Goal: Information Seeking & Learning: Learn about a topic

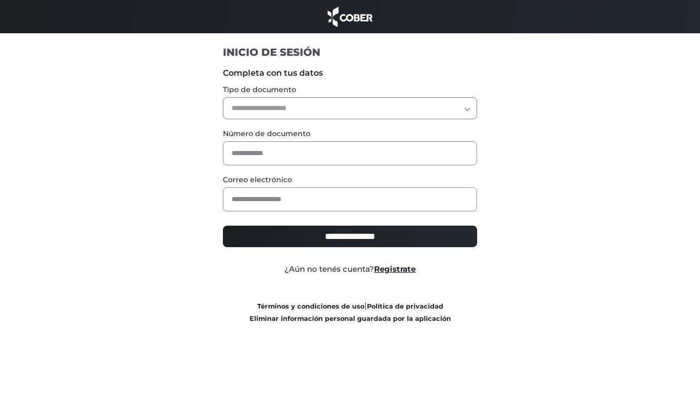
click at [312, 109] on select "**********" at bounding box center [350, 108] width 255 height 22
select select "***"
click at [223, 97] on select "**********" at bounding box center [350, 108] width 255 height 22
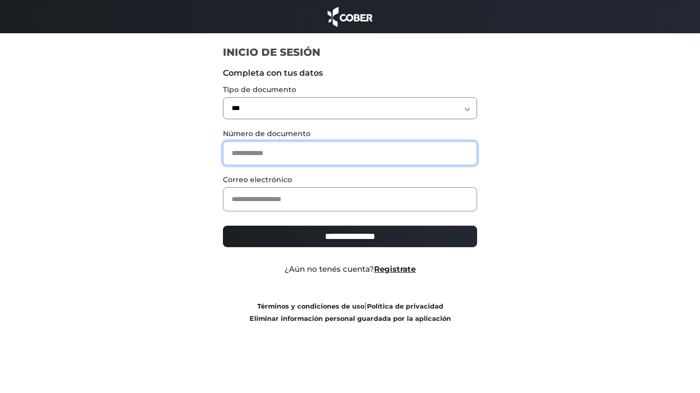
click at [261, 149] on input "text" at bounding box center [350, 153] width 255 height 24
type input "*"
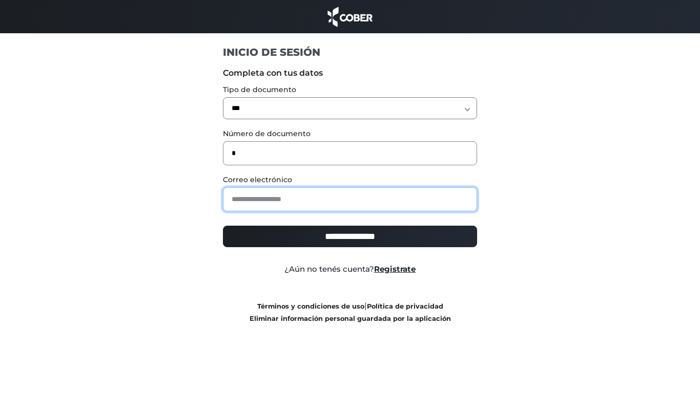
click at [283, 198] on input "email" at bounding box center [350, 199] width 255 height 24
type input "**********"
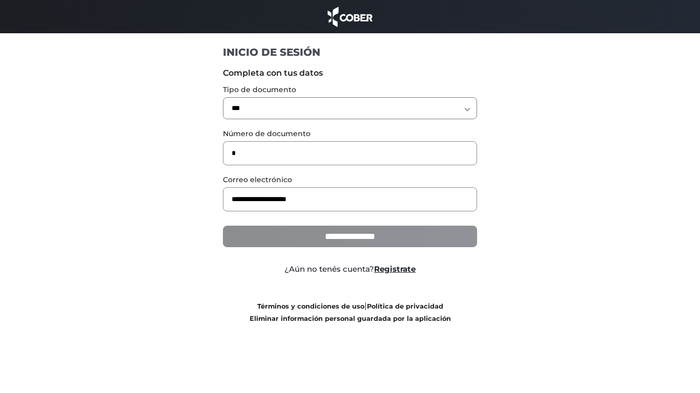
click at [353, 235] on input "**********" at bounding box center [350, 237] width 255 height 22
type input "**********"
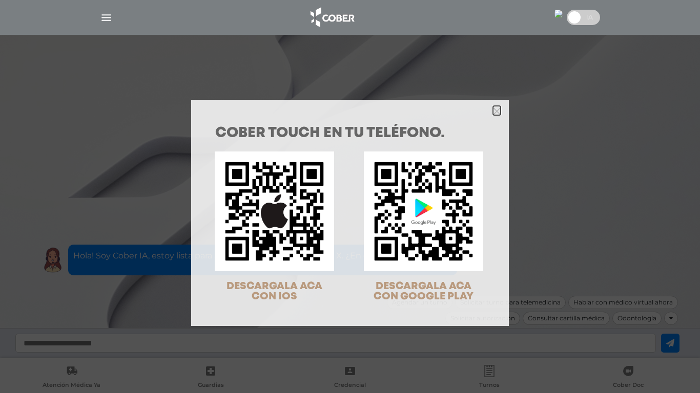
click at [496, 114] on icon "Close" at bounding box center [497, 112] width 8 height 8
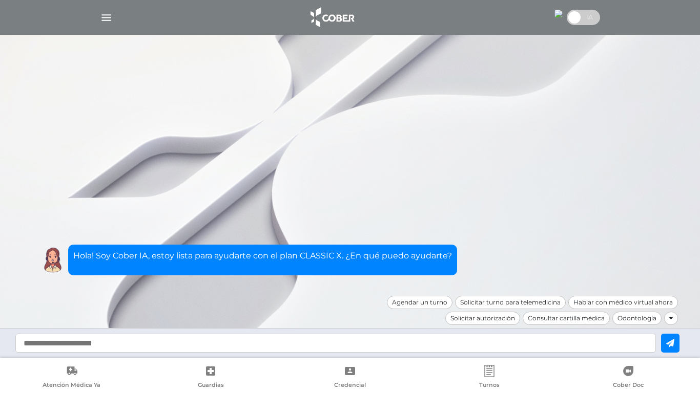
click at [673, 320] on div at bounding box center [671, 318] width 14 height 13
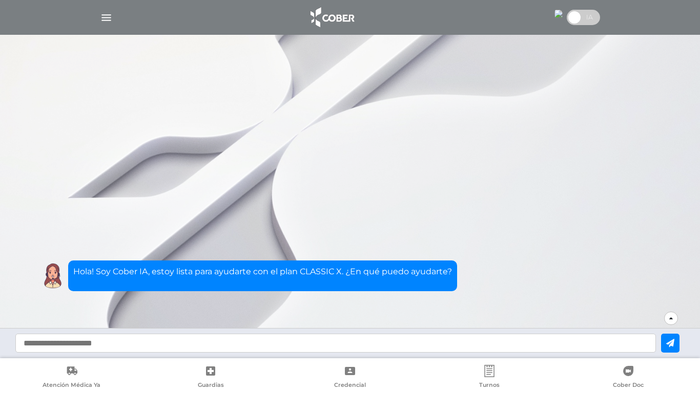
click at [628, 369] on icon at bounding box center [628, 371] width 10 height 10
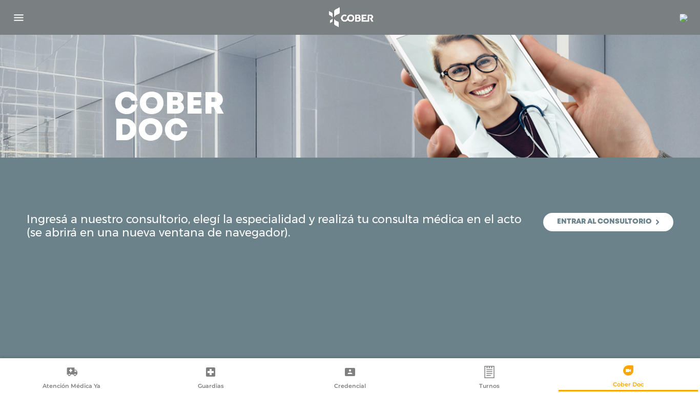
click at [15, 19] on img "button" at bounding box center [18, 17] width 13 height 13
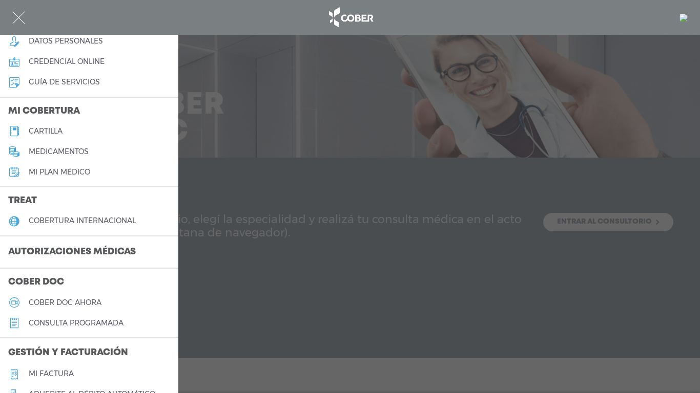
scroll to position [205, 0]
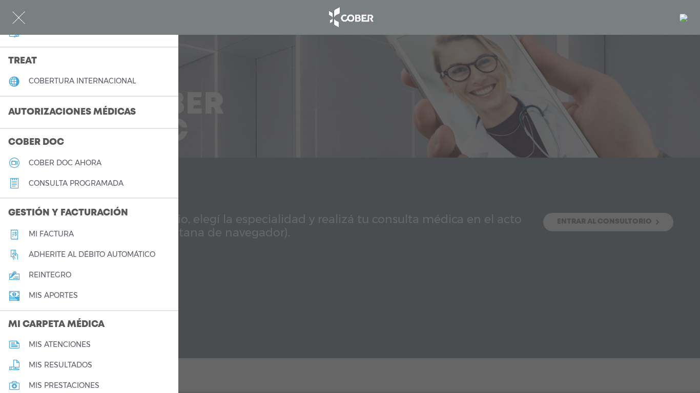
click at [59, 273] on h5 "reintegro" at bounding box center [50, 275] width 43 height 9
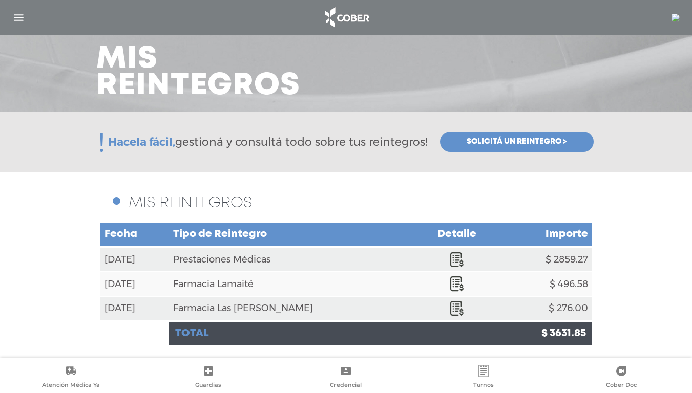
scroll to position [47, 0]
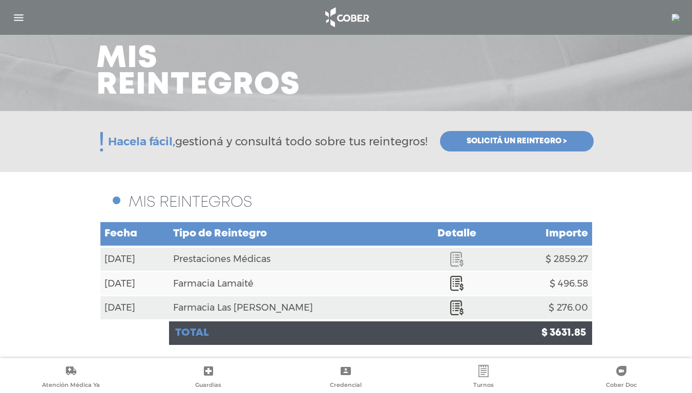
click at [450, 260] on icon at bounding box center [456, 259] width 13 height 15
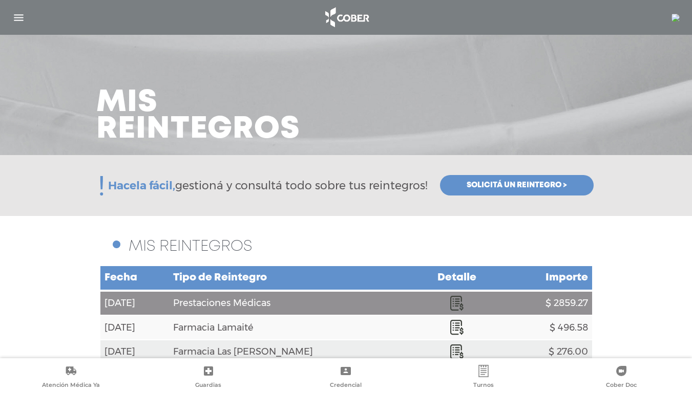
scroll to position [0, 0]
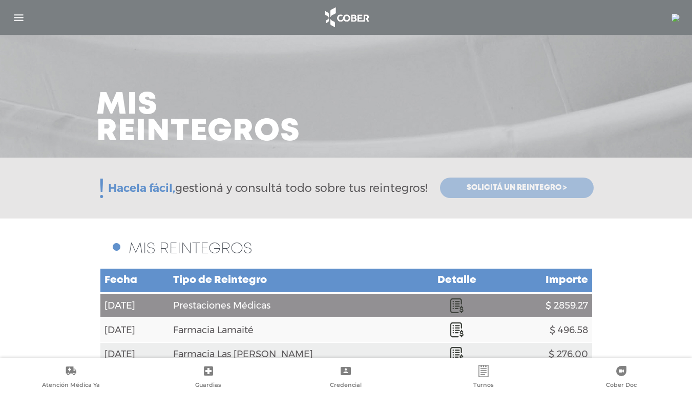
click at [517, 186] on span "Solicitá un reintegro >" at bounding box center [517, 187] width 100 height 9
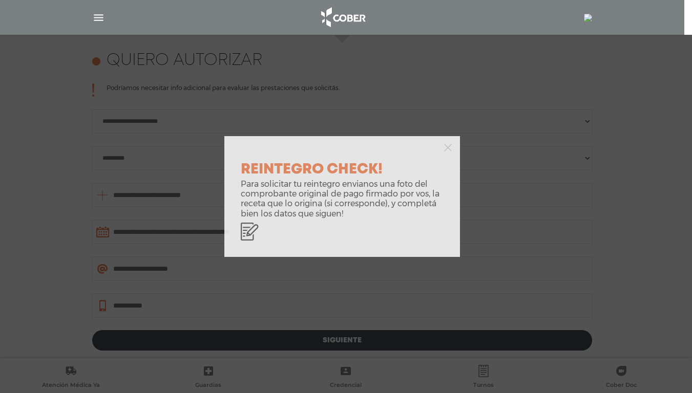
scroll to position [455, 0]
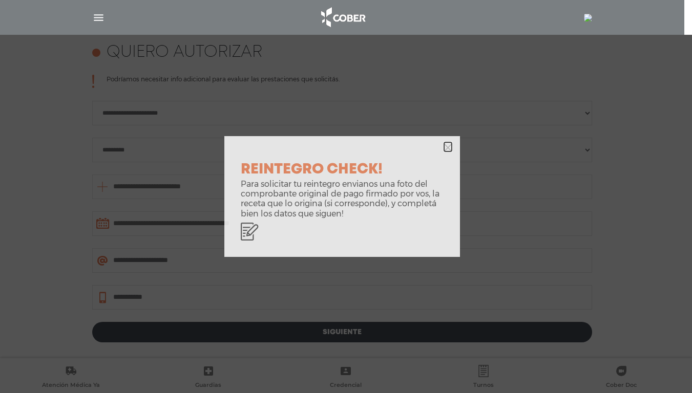
click at [449, 148] on polygon "button" at bounding box center [448, 148] width 8 height 8
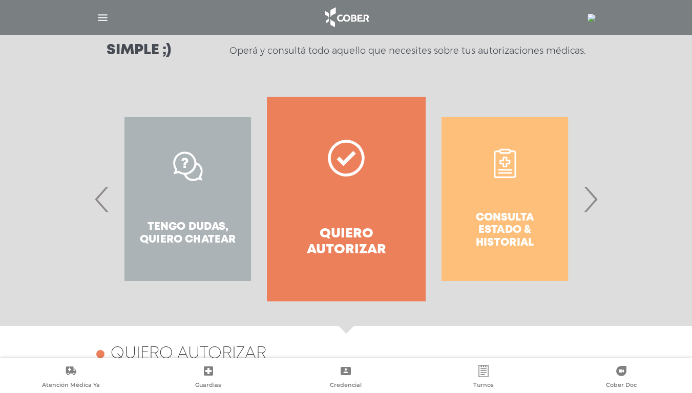
scroll to position [147, 0]
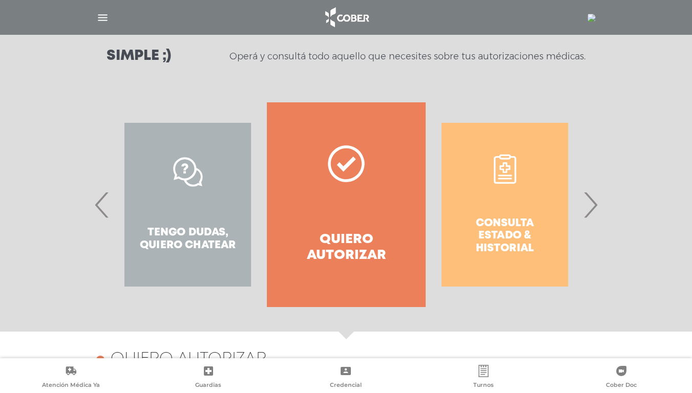
click at [97, 205] on span "‹" at bounding box center [102, 204] width 20 height 55
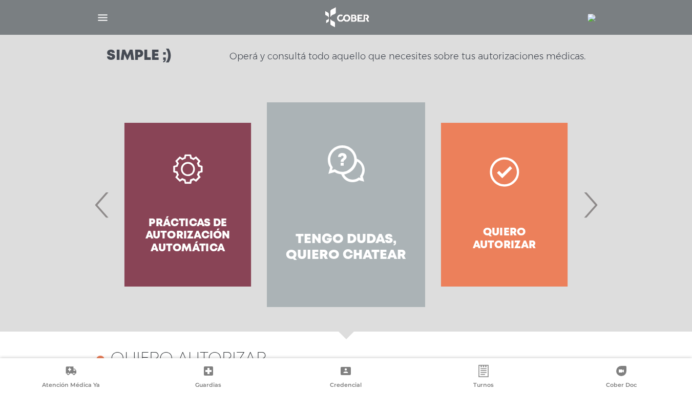
click at [101, 208] on span "‹" at bounding box center [102, 204] width 20 height 55
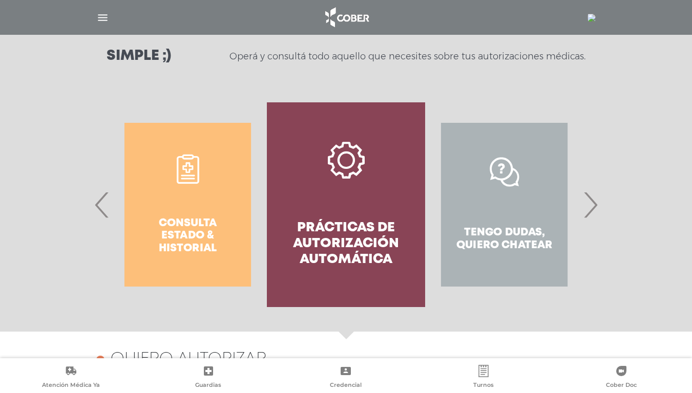
click at [97, 204] on span "‹" at bounding box center [102, 204] width 20 height 55
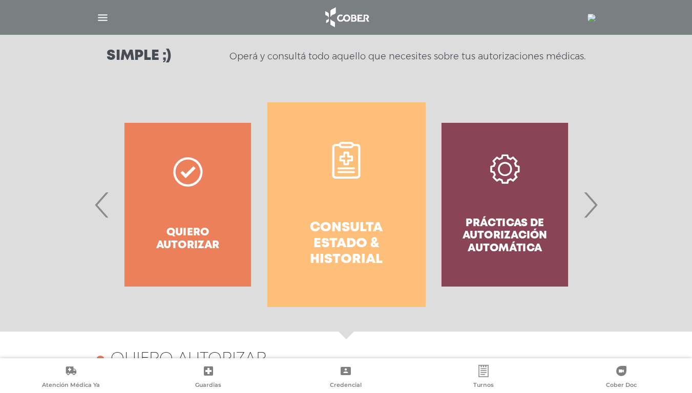
click at [100, 14] on img "button" at bounding box center [102, 17] width 13 height 13
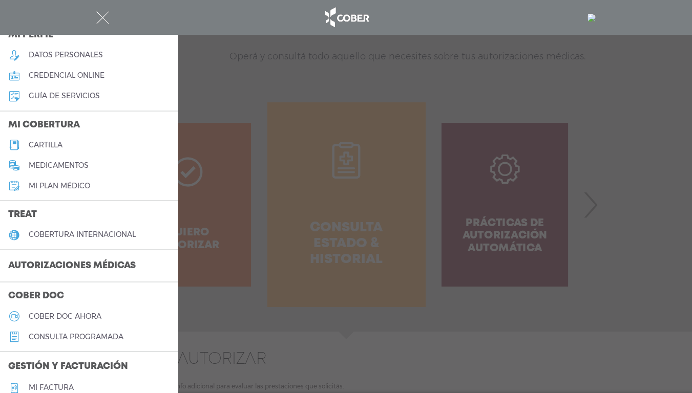
scroll to position [102, 0]
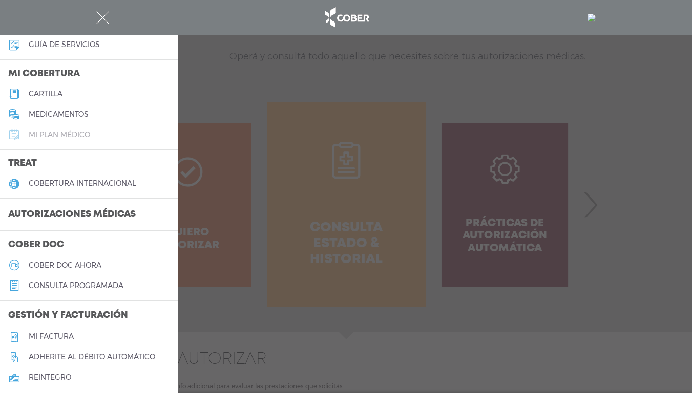
click at [54, 134] on h5 "Mi plan médico" at bounding box center [59, 135] width 61 height 9
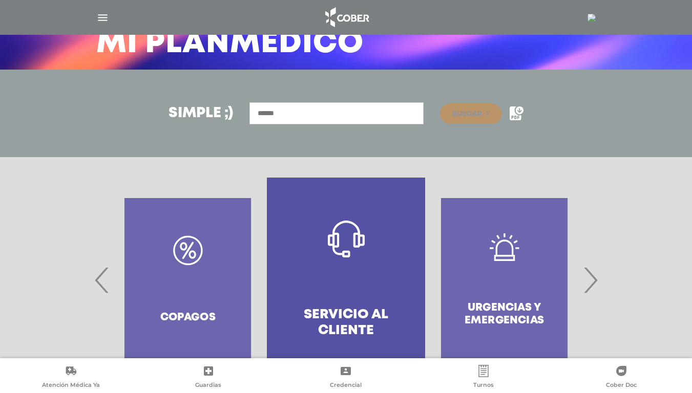
scroll to position [30, 0]
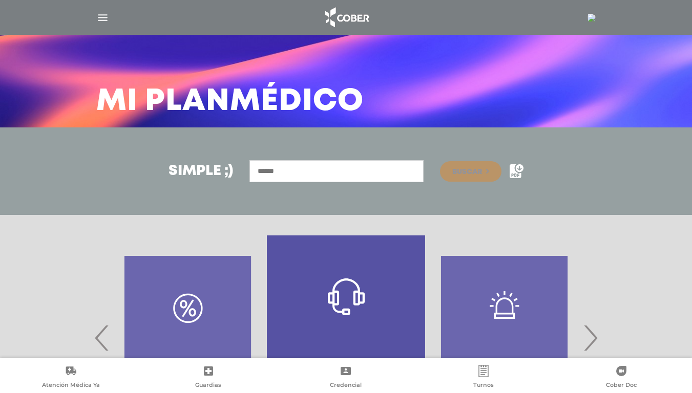
click at [598, 340] on span "›" at bounding box center [590, 337] width 20 height 55
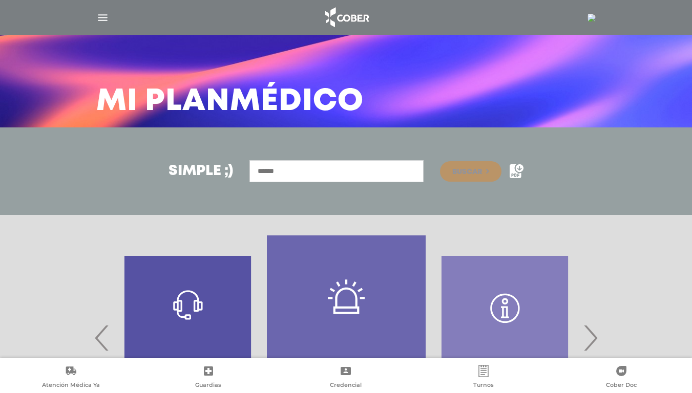
click at [98, 338] on span "‹" at bounding box center [102, 337] width 20 height 55
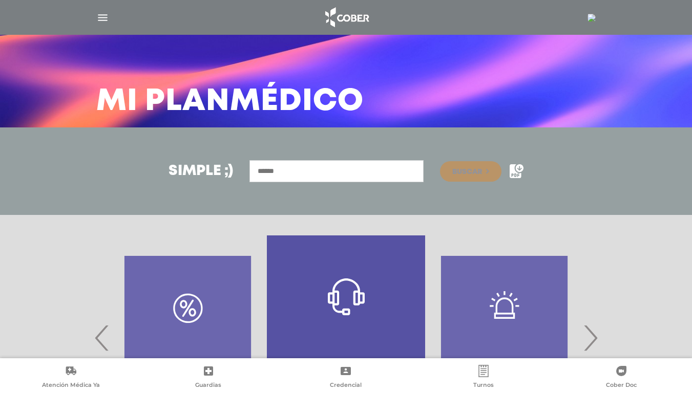
click at [96, 337] on span "‹" at bounding box center [102, 337] width 20 height 55
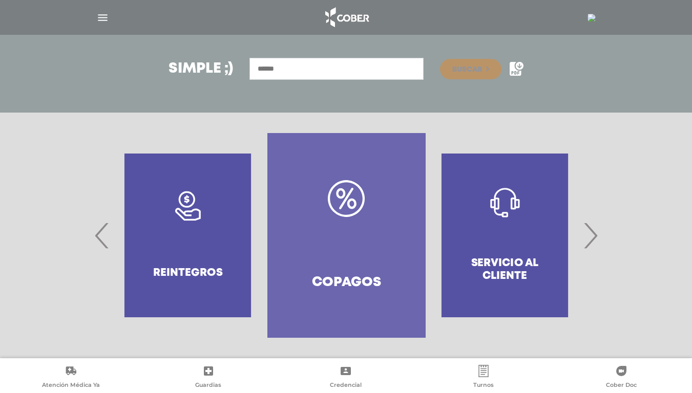
click at [338, 280] on h4 "Copagos" at bounding box center [346, 283] width 69 height 16
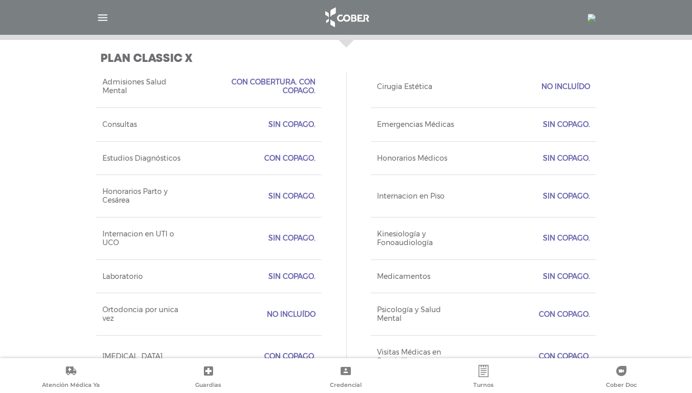
scroll to position [458, 0]
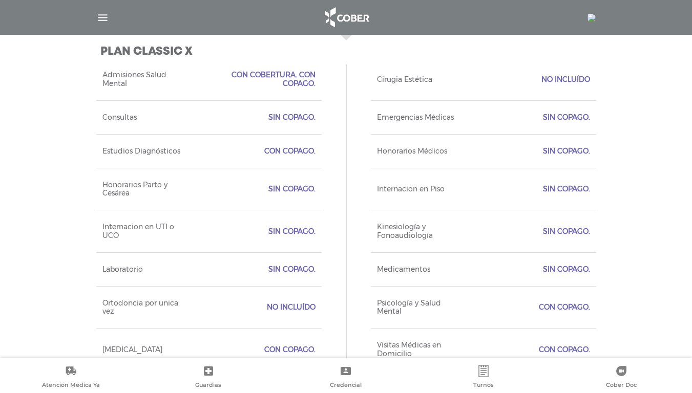
click at [153, 152] on span "Estudios Diagnósticos" at bounding box center [141, 151] width 78 height 9
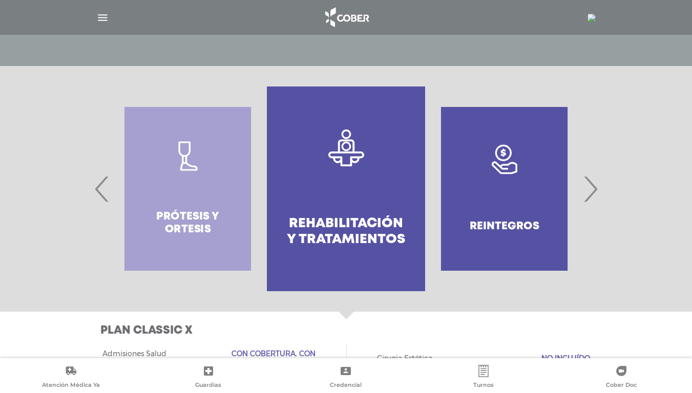
scroll to position [124, 0]
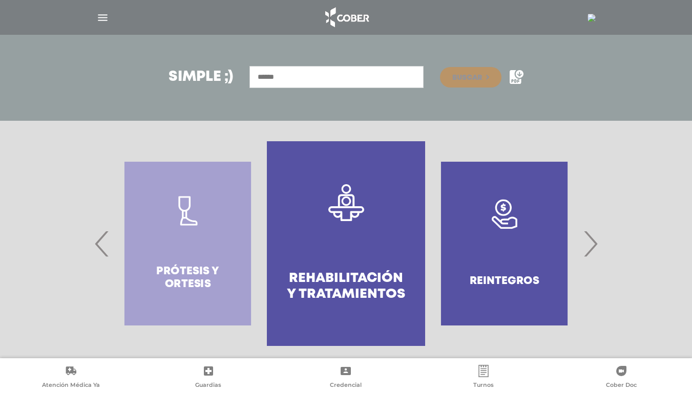
click at [104, 249] on span "‹" at bounding box center [102, 243] width 20 height 55
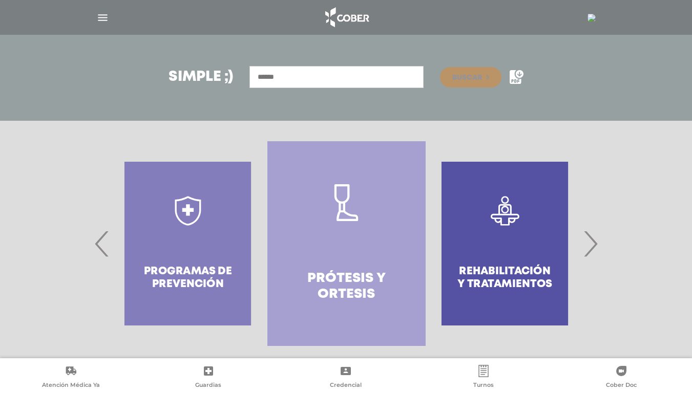
click at [100, 247] on span "‹" at bounding box center [102, 243] width 20 height 55
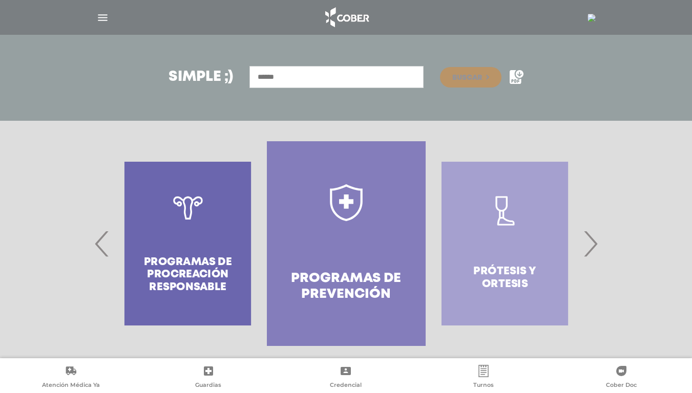
click at [96, 246] on span "‹" at bounding box center [102, 243] width 20 height 55
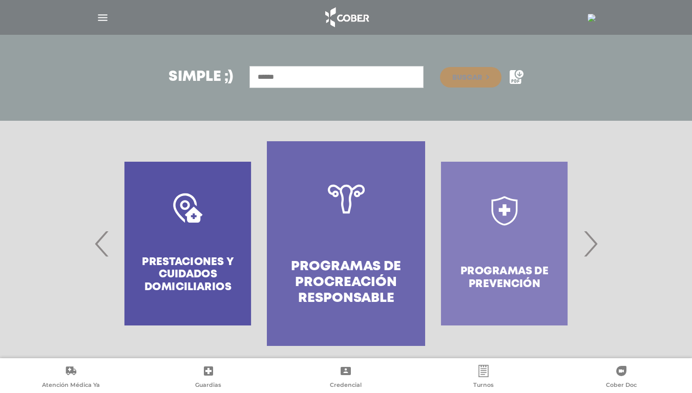
click at [94, 246] on span "‹" at bounding box center [102, 243] width 20 height 55
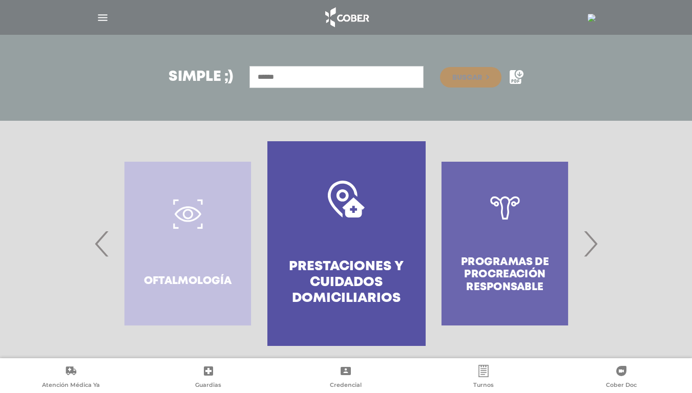
click at [94, 246] on span "‹" at bounding box center [102, 243] width 20 height 55
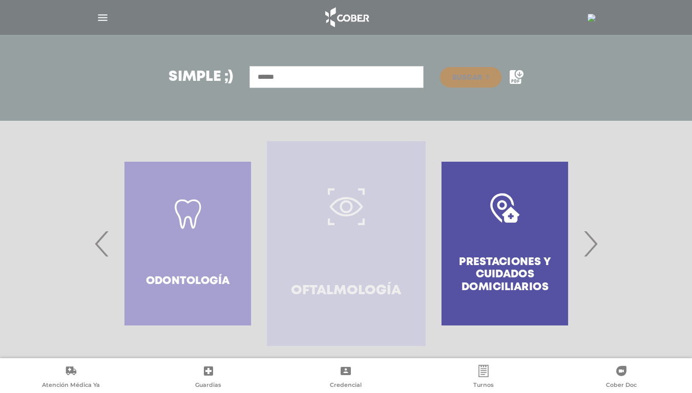
click at [312, 275] on link "Oftalmología" at bounding box center [346, 243] width 158 height 205
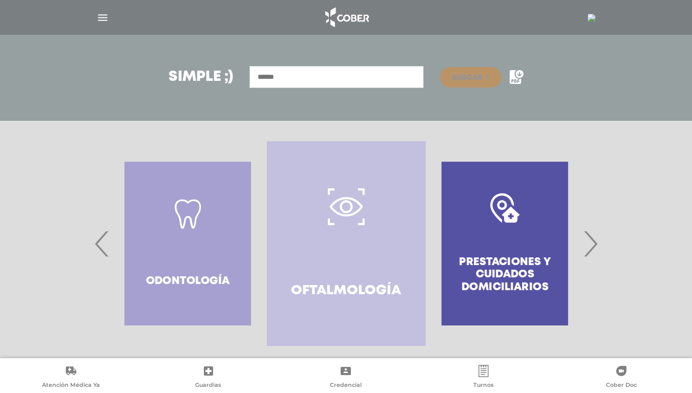
scroll to position [323, 0]
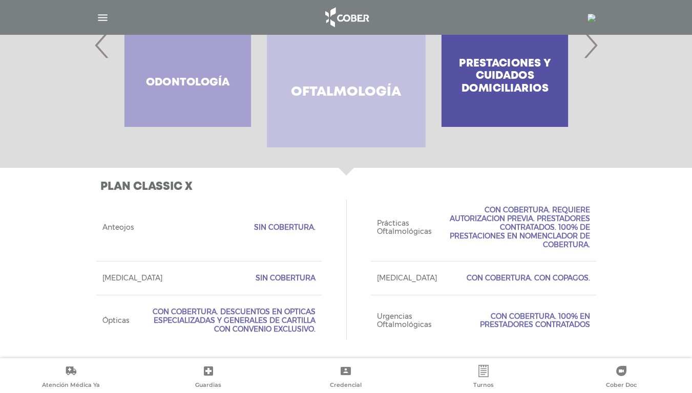
click at [99, 45] on span "‹" at bounding box center [102, 44] width 20 height 55
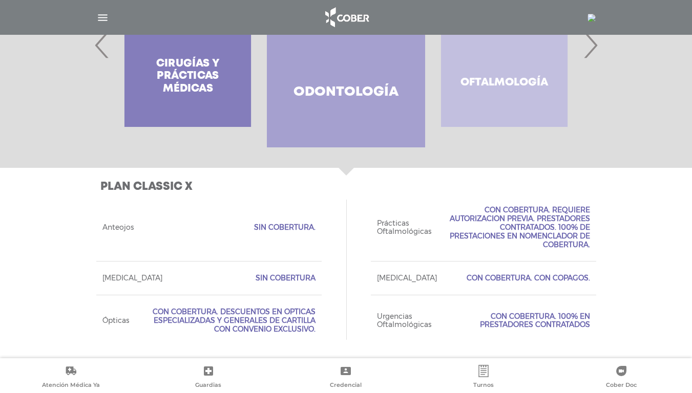
click at [289, 87] on link "Odontología" at bounding box center [346, 45] width 158 height 205
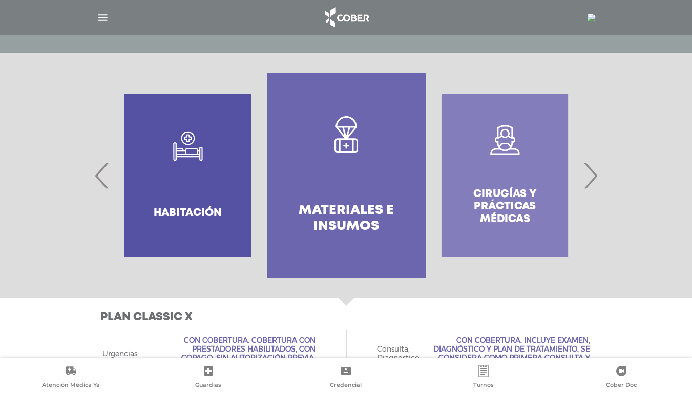
scroll to position [213, 0]
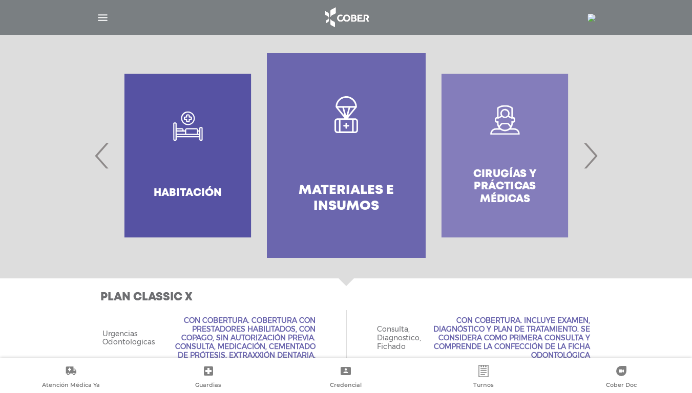
click at [143, 192] on div ".st0{fill-rule:evenodd;clip-rule:evenodd;fill:#FFFFFF;} Habitación" at bounding box center [188, 155] width 158 height 205
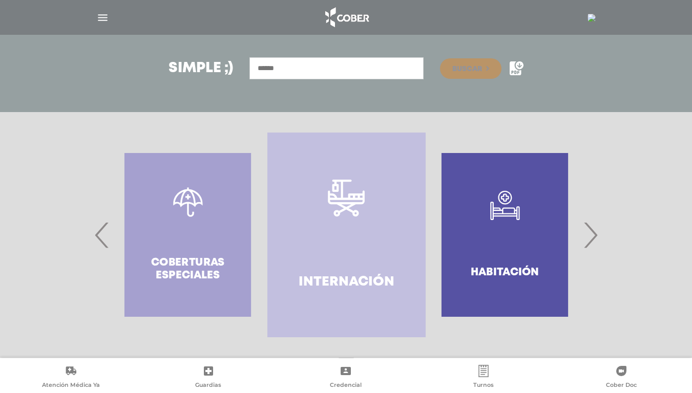
scroll to position [133, 0]
click at [99, 237] on span "‹" at bounding box center [102, 235] width 20 height 55
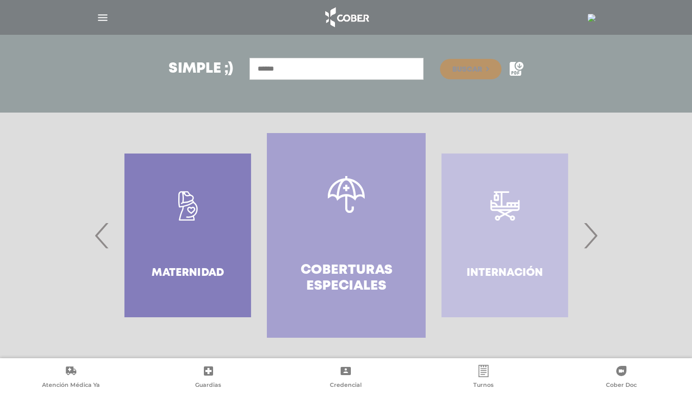
click at [596, 241] on span "›" at bounding box center [590, 235] width 20 height 55
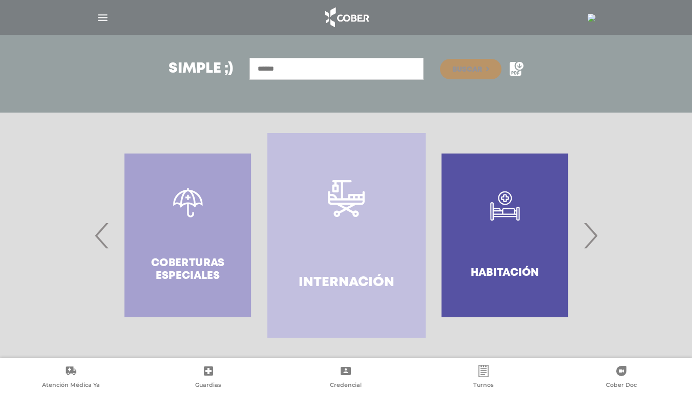
click at [596, 240] on span "›" at bounding box center [590, 235] width 20 height 55
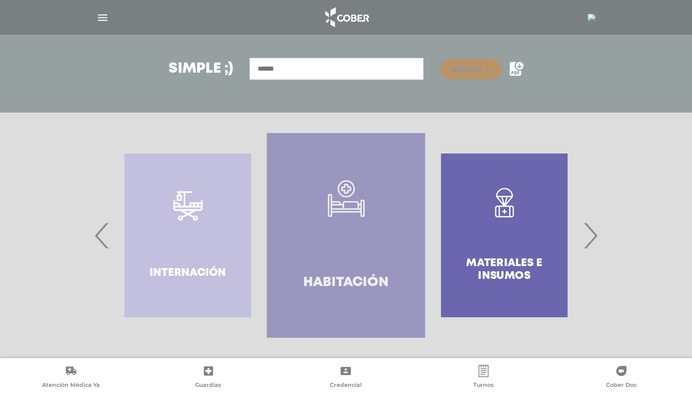
click at [322, 283] on h4 "Habitación" at bounding box center [346, 283] width 86 height 16
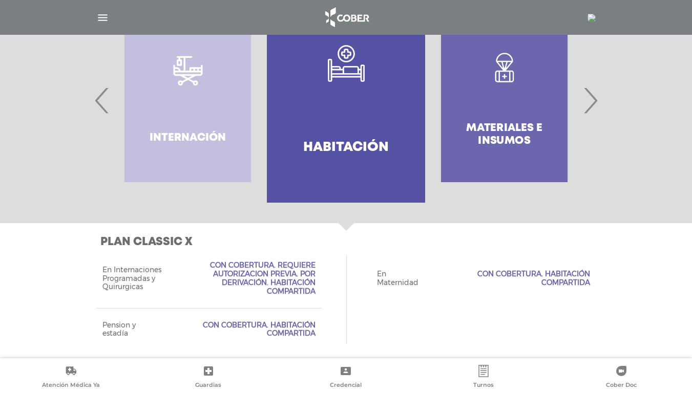
scroll to position [272, 0]
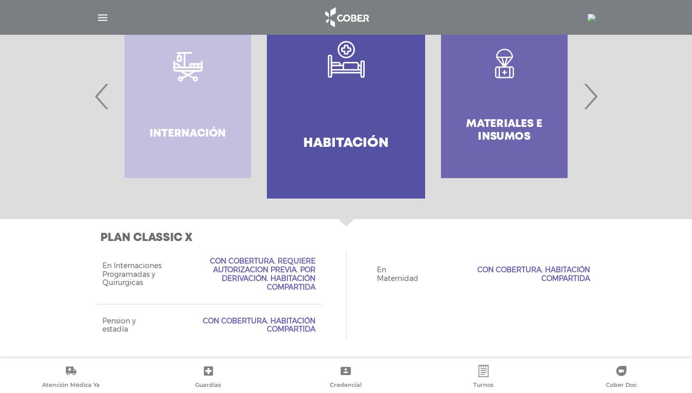
click at [589, 97] on span "›" at bounding box center [590, 96] width 20 height 55
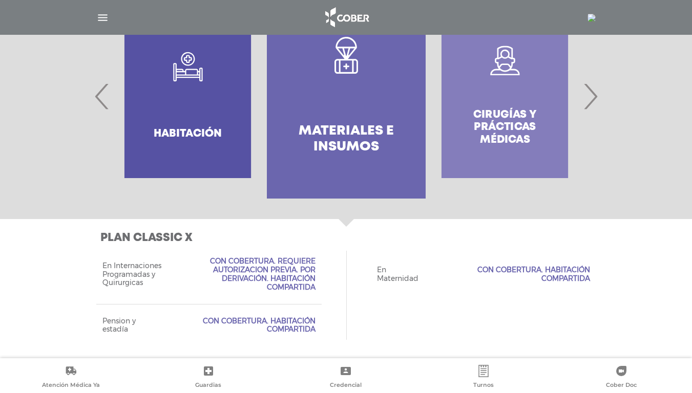
click at [100, 100] on span "‹" at bounding box center [102, 96] width 20 height 55
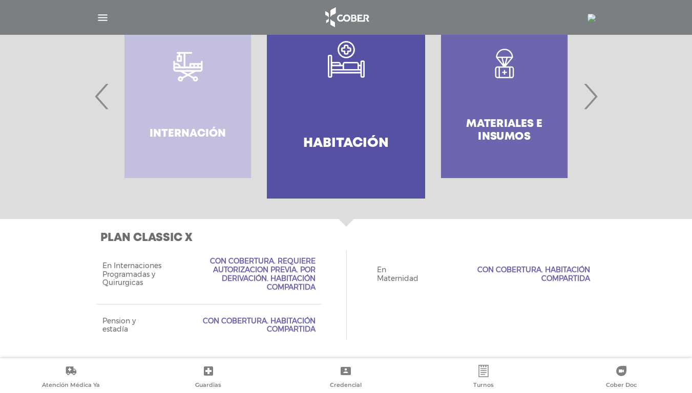
click at [99, 100] on span "‹" at bounding box center [102, 96] width 20 height 55
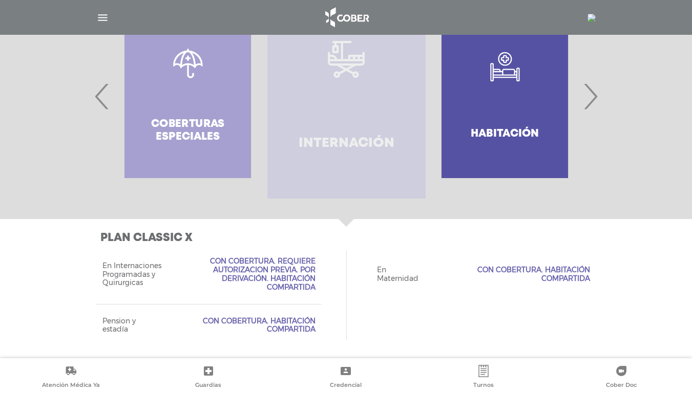
click at [318, 114] on link "Internación" at bounding box center [346, 96] width 158 height 205
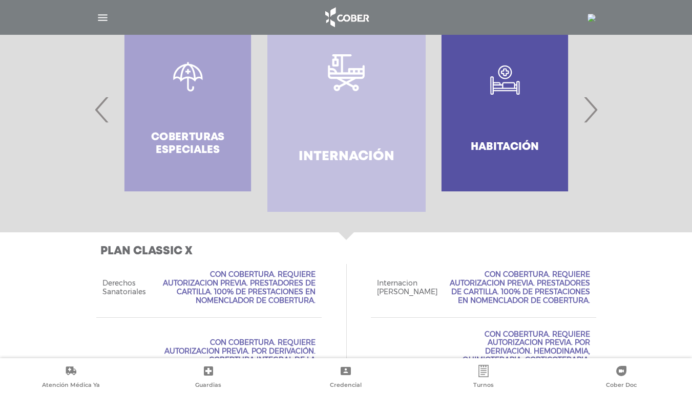
scroll to position [205, 0]
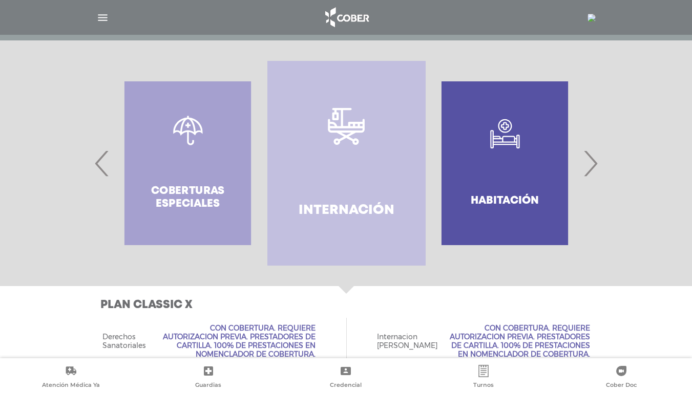
click at [97, 163] on span "‹" at bounding box center [102, 163] width 20 height 55
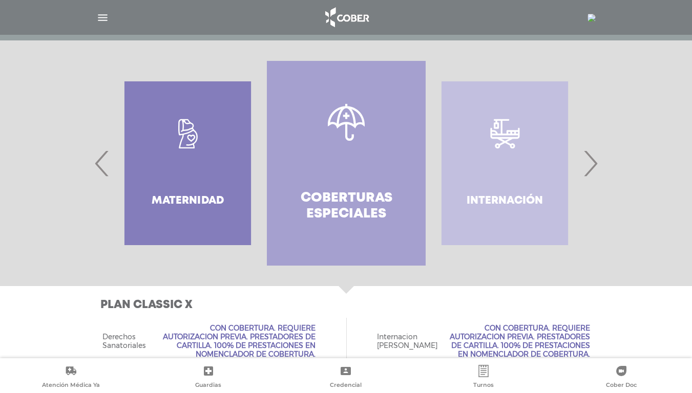
click at [186, 157] on div ".st0{fill:#FFFFFF;} Maternidad" at bounding box center [188, 163] width 158 height 205
click at [104, 170] on span "‹" at bounding box center [102, 163] width 20 height 55
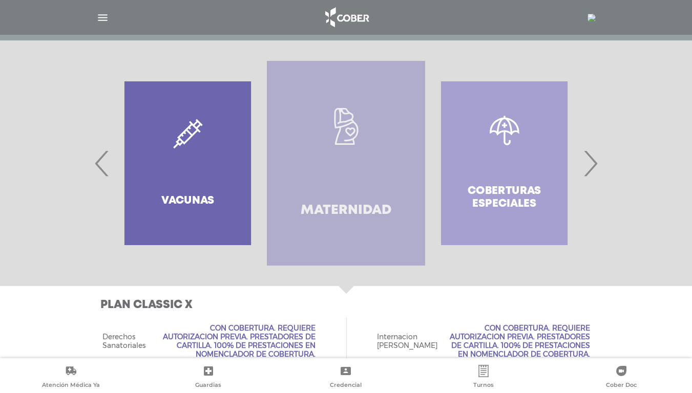
click at [353, 214] on h4 "Maternidad" at bounding box center [346, 211] width 91 height 16
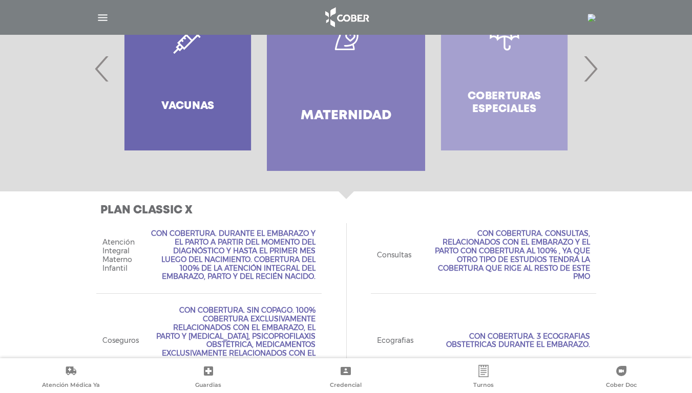
scroll to position [298, 0]
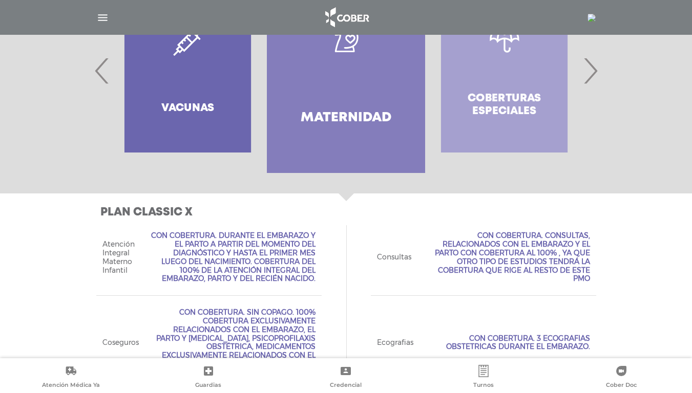
click at [498, 101] on div "Coberturas especiales" at bounding box center [504, 70] width 158 height 205
click at [591, 72] on span "›" at bounding box center [590, 70] width 20 height 55
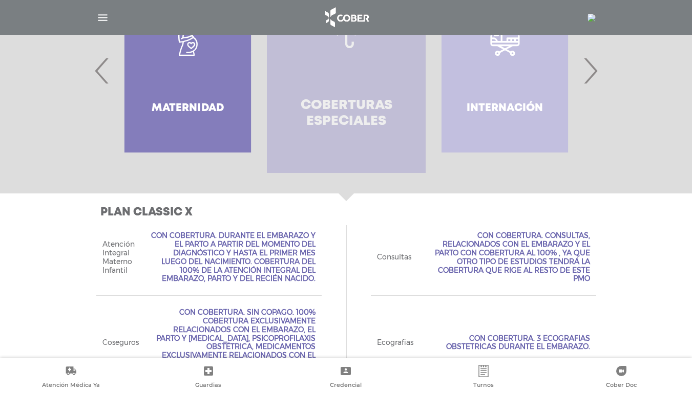
click at [344, 110] on h4 "Coberturas especiales" at bounding box center [345, 114] width 121 height 32
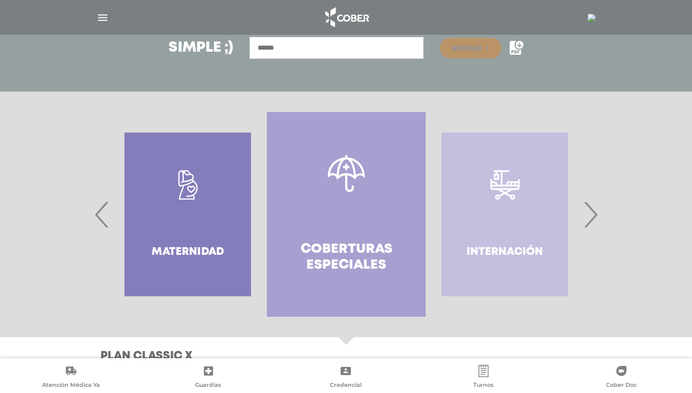
scroll to position [152, 0]
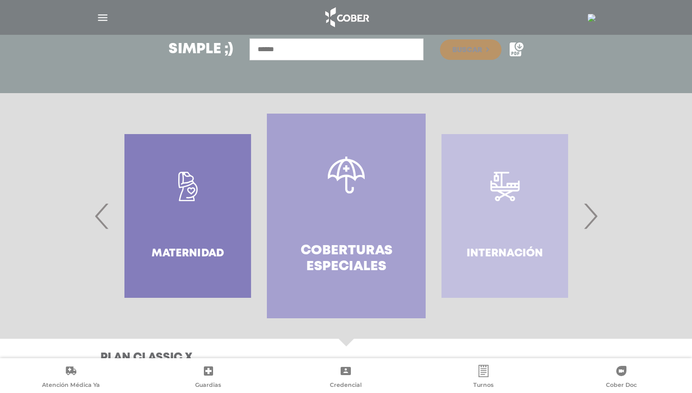
click at [97, 221] on span "‹" at bounding box center [102, 215] width 20 height 55
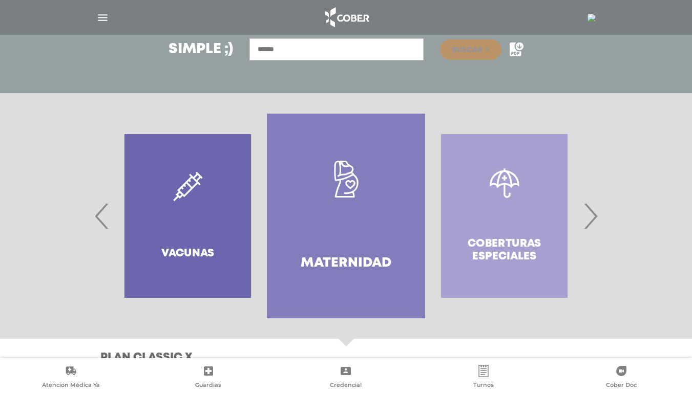
click at [98, 220] on span "‹" at bounding box center [102, 215] width 20 height 55
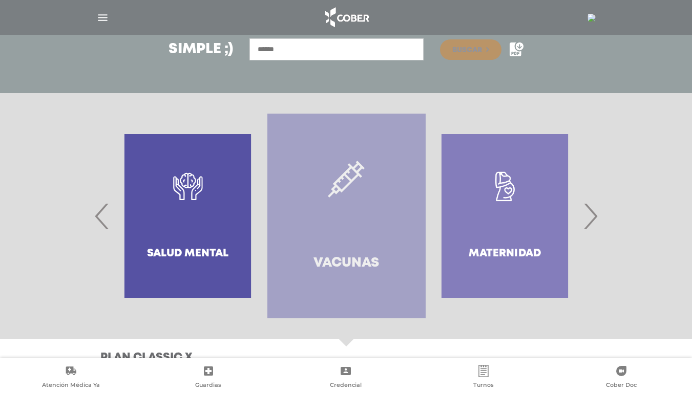
click at [325, 256] on h4 "Vacunas" at bounding box center [346, 264] width 66 height 16
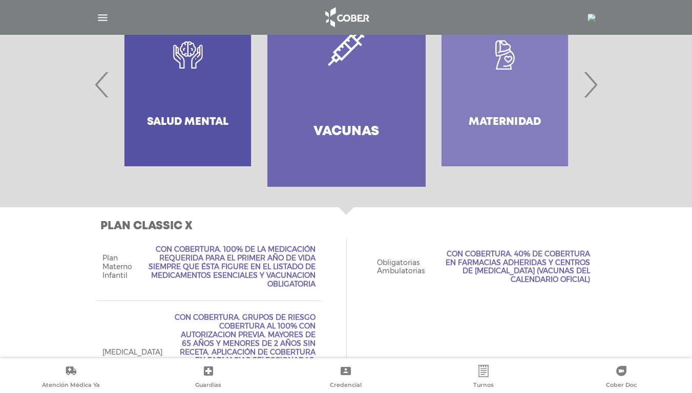
scroll to position [332, 0]
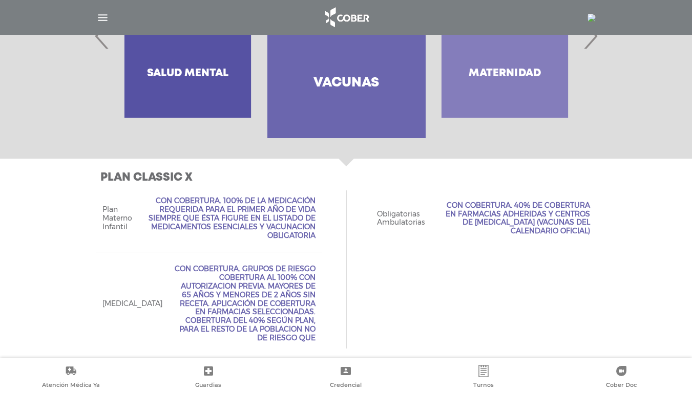
click at [103, 43] on span "‹" at bounding box center [102, 35] width 20 height 55
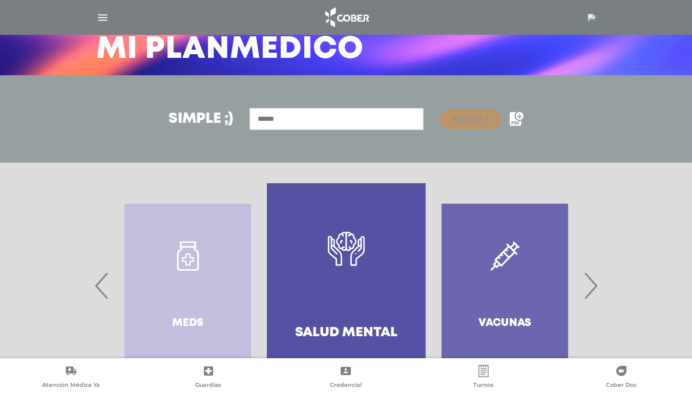
scroll to position [76, 0]
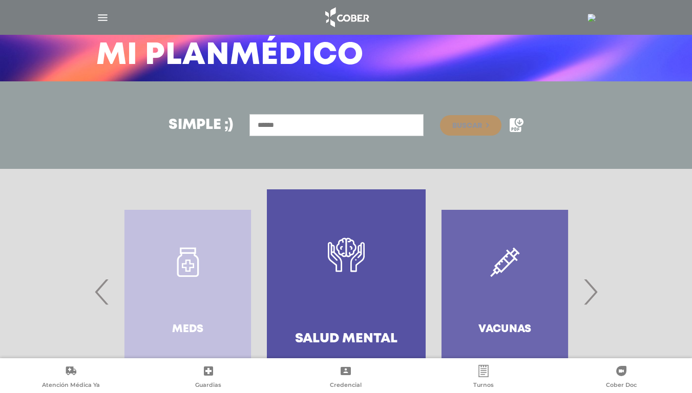
click at [103, 294] on span "‹" at bounding box center [102, 291] width 20 height 55
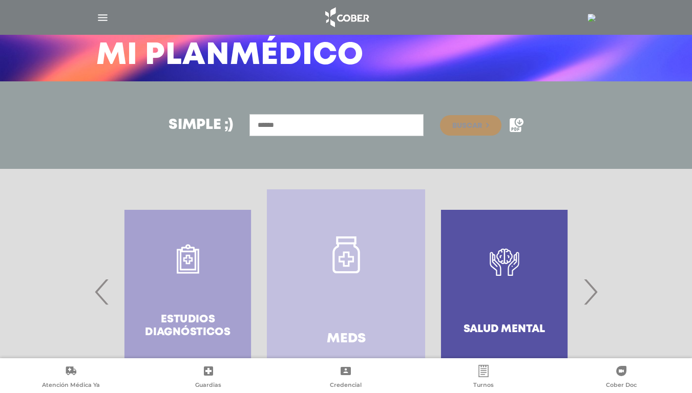
click at [310, 308] on link "Meds" at bounding box center [346, 291] width 158 height 205
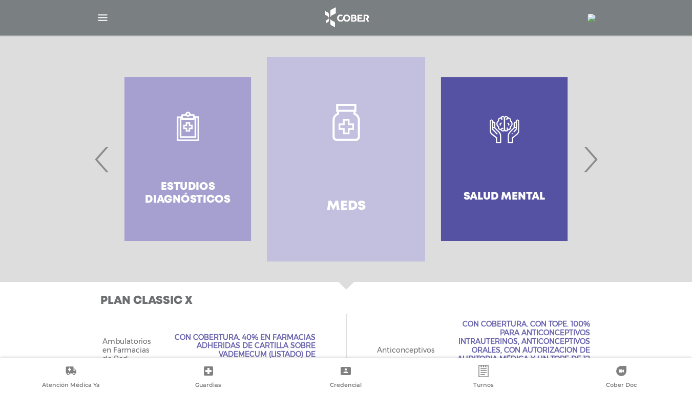
scroll to position [205, 0]
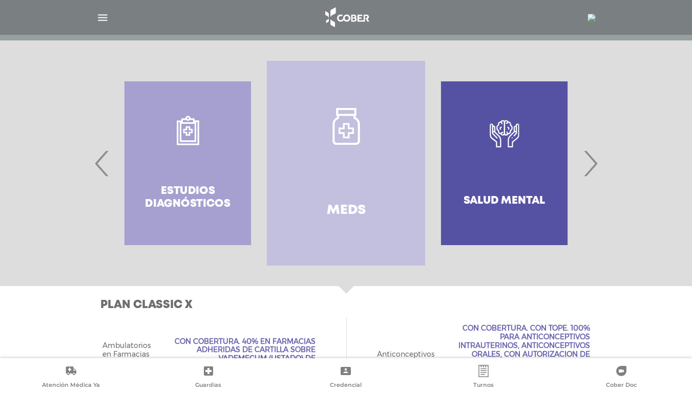
click at [174, 189] on div "Estudios diagnósticos" at bounding box center [188, 163] width 158 height 205
click at [98, 160] on span "‹" at bounding box center [102, 163] width 20 height 55
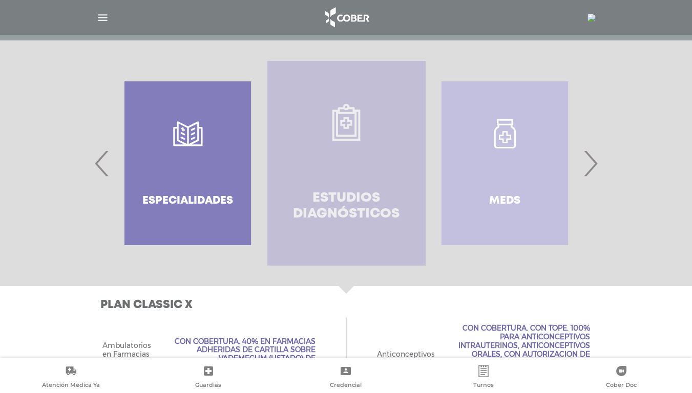
click at [335, 217] on h4 "Estudios diagnósticos" at bounding box center [346, 207] width 121 height 32
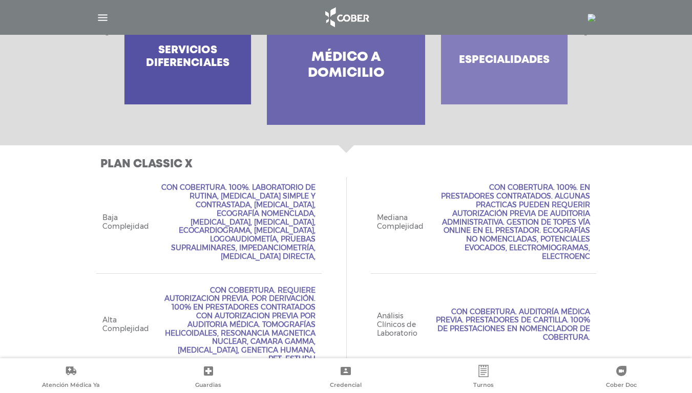
scroll to position [219, 0]
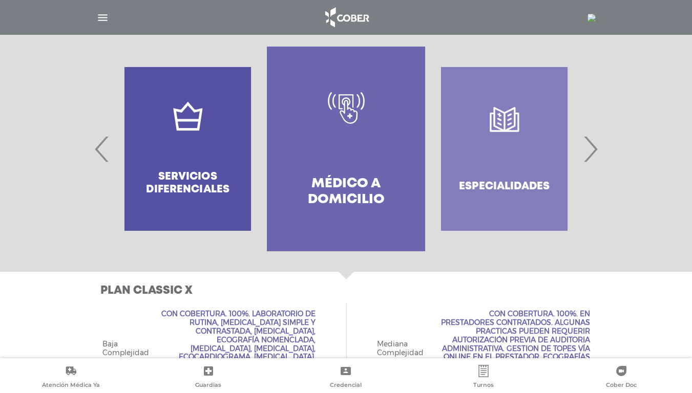
click at [98, 145] on span "‹" at bounding box center [102, 148] width 20 height 55
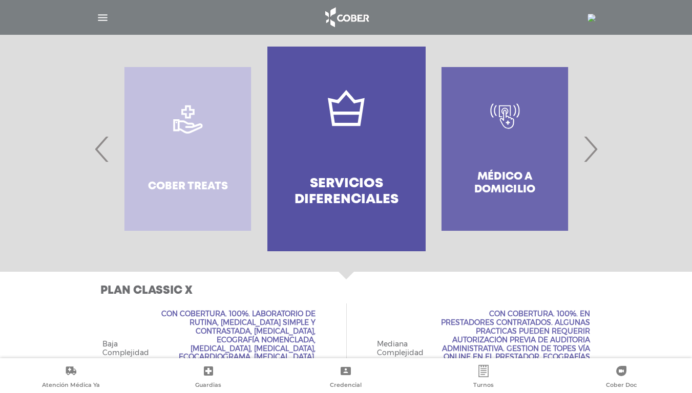
click at [184, 188] on div "Cober Treats" at bounding box center [188, 149] width 158 height 205
click at [98, 152] on span "‹" at bounding box center [102, 148] width 20 height 55
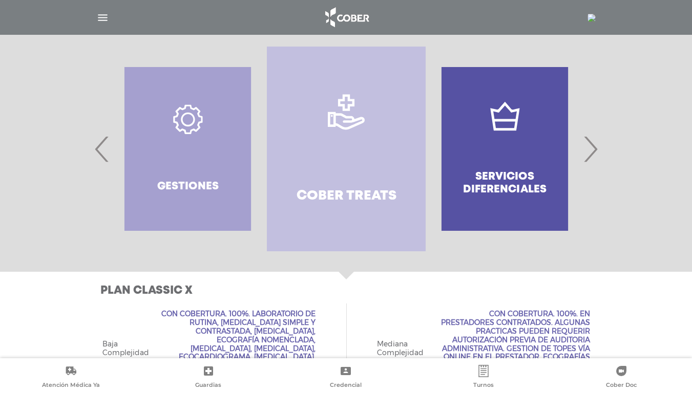
click at [315, 183] on link "Cober Treats" at bounding box center [346, 149] width 158 height 205
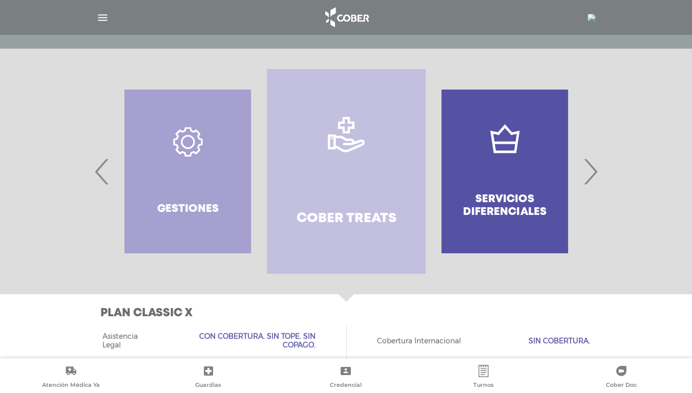
scroll to position [205, 0]
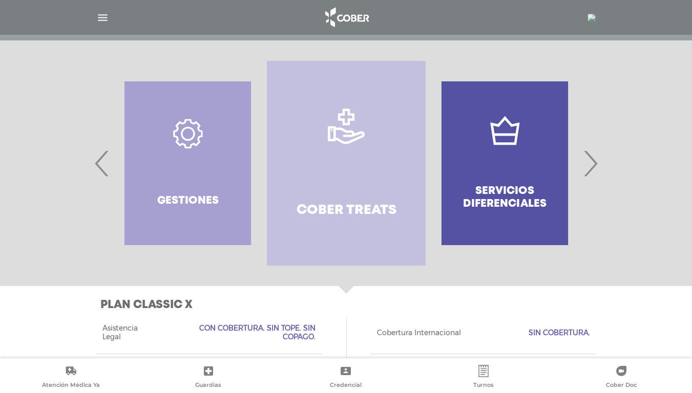
click at [99, 163] on span "‹" at bounding box center [102, 163] width 20 height 55
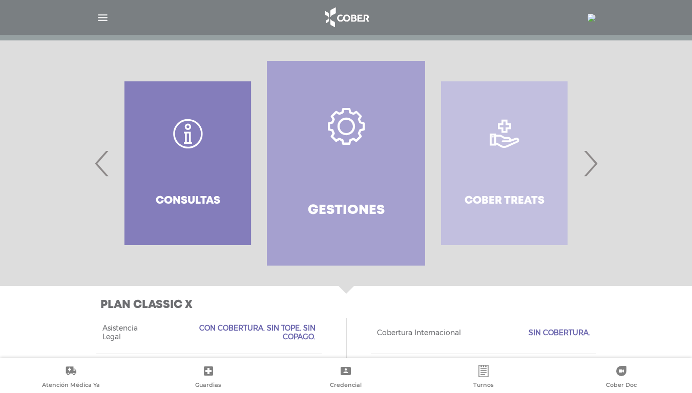
click at [101, 168] on span "‹" at bounding box center [102, 163] width 20 height 55
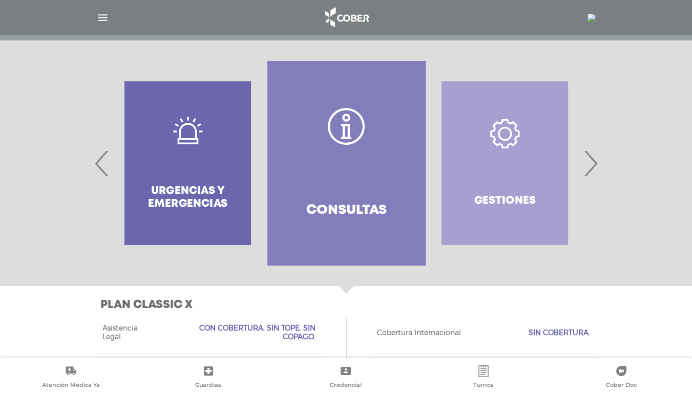
click at [90, 166] on div at bounding box center [346, 163] width 524 height 205
click at [164, 185] on div "Urgencias y emergencias" at bounding box center [188, 163] width 158 height 205
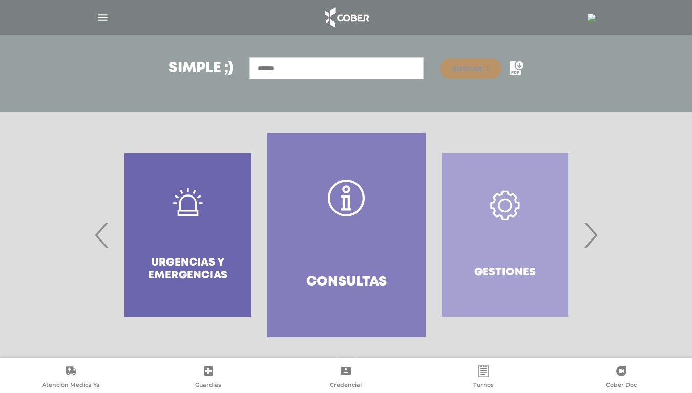
scroll to position [133, 0]
click at [102, 226] on span "‹" at bounding box center [102, 235] width 20 height 55
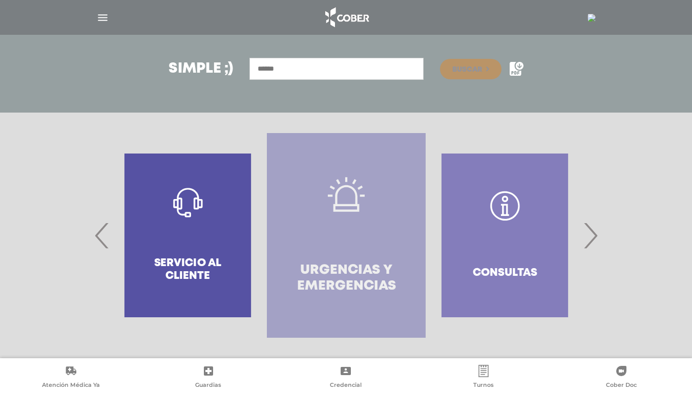
click at [314, 255] on link "Urgencias y emergencias" at bounding box center [346, 235] width 158 height 205
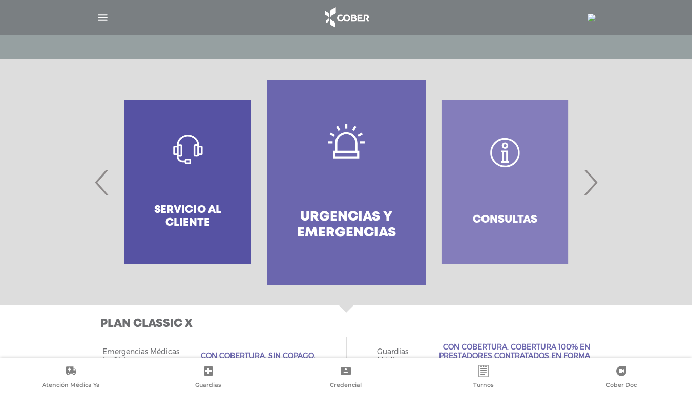
scroll to position [170, 0]
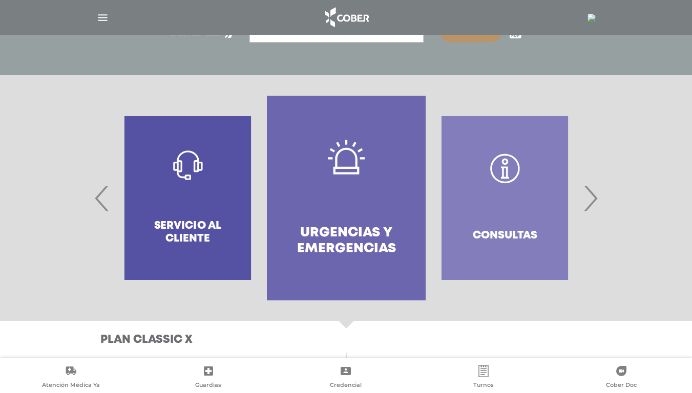
click at [100, 207] on span "‹" at bounding box center [102, 198] width 20 height 55
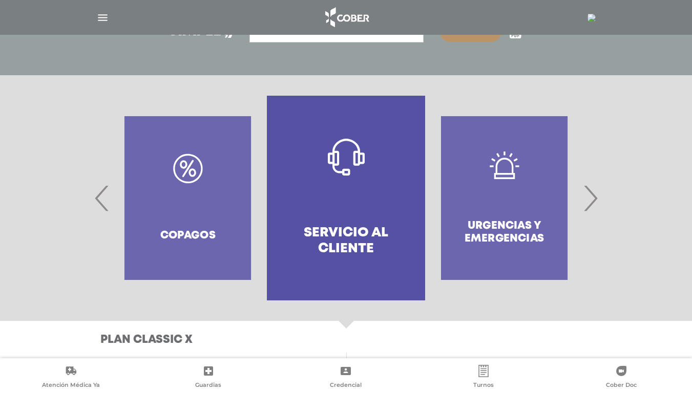
click at [159, 226] on div "Copagos" at bounding box center [188, 198] width 158 height 205
click at [92, 203] on span "‹" at bounding box center [102, 198] width 20 height 55
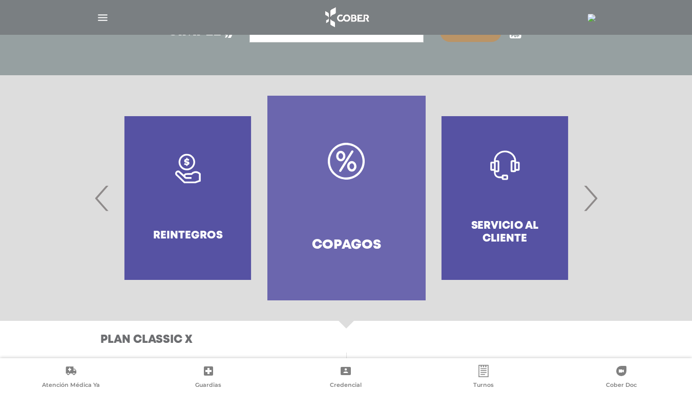
click at [342, 241] on h4 "Copagos" at bounding box center [346, 246] width 69 height 16
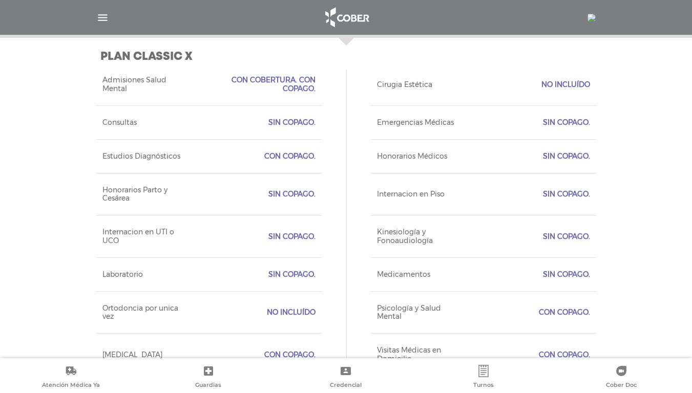
scroll to position [458, 0]
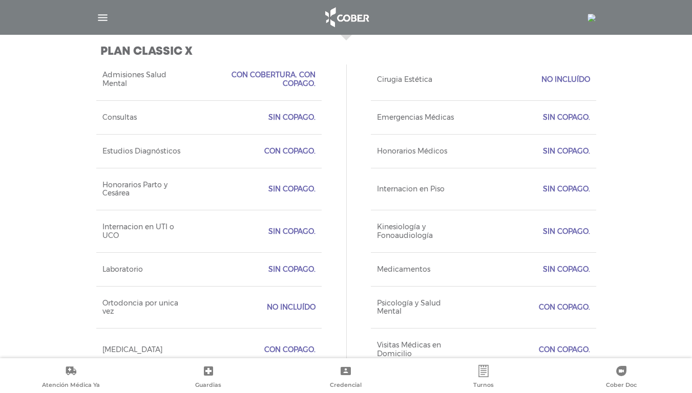
click at [136, 152] on span "Estudios Diagnósticos" at bounding box center [141, 151] width 78 height 9
click at [272, 152] on span "Con Copago." at bounding box center [289, 151] width 51 height 9
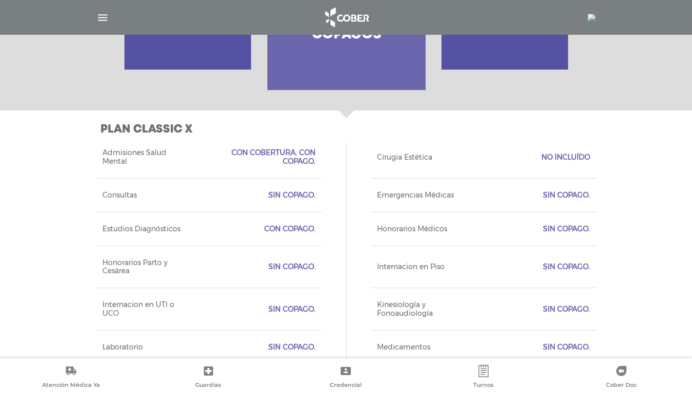
scroll to position [329, 0]
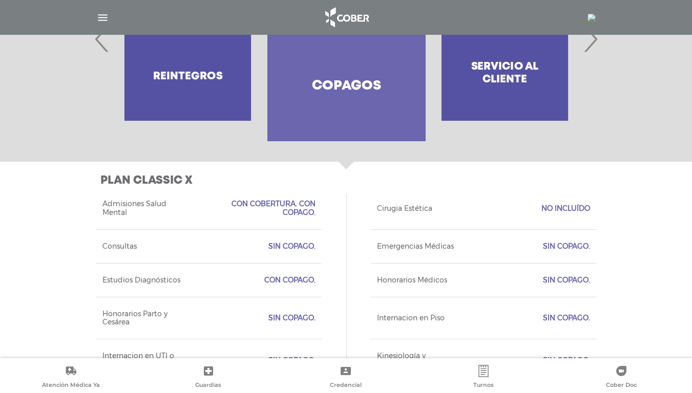
drag, startPoint x: 241, startPoint y: 229, endPoint x: 18, endPoint y: 237, distance: 222.4
click at [18, 237] on div "Plan CLASSIC X Acceso Web Incluído. Ejecutivo Personalizado No Incluído Tipo de…" at bounding box center [346, 337] width 692 height 350
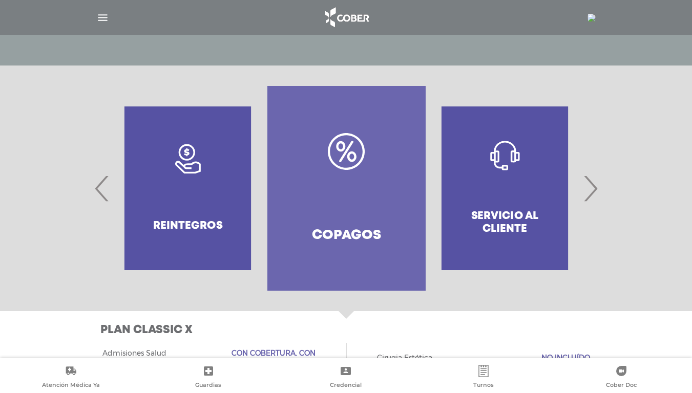
scroll to position [205, 0]
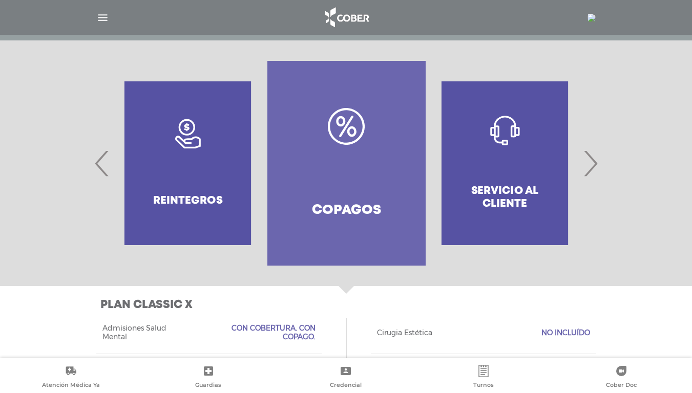
click at [96, 171] on span "‹" at bounding box center [102, 163] width 20 height 55
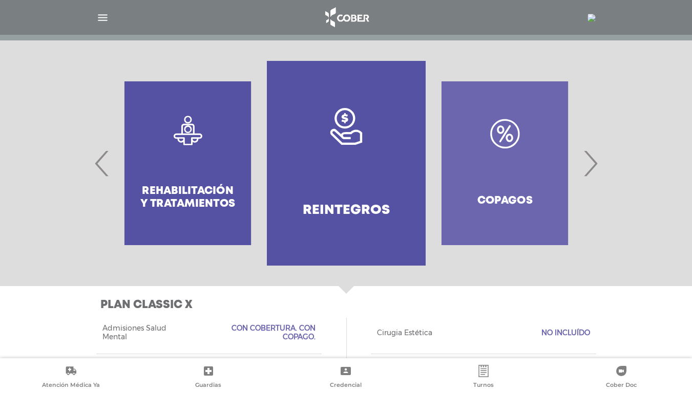
click at [96, 164] on span "‹" at bounding box center [102, 163] width 20 height 55
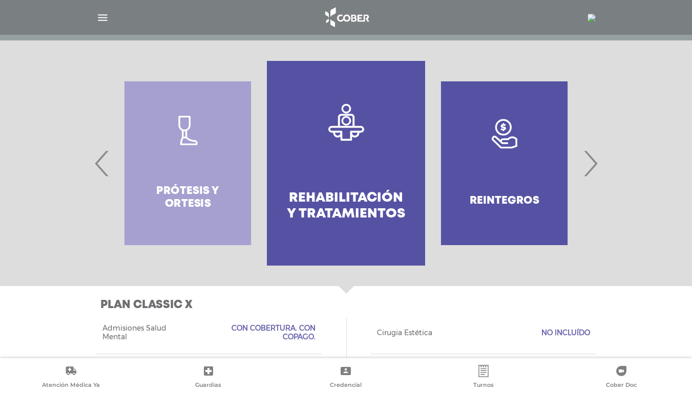
click at [326, 217] on h4 "Rehabilitación y Tratamientos" at bounding box center [345, 207] width 121 height 32
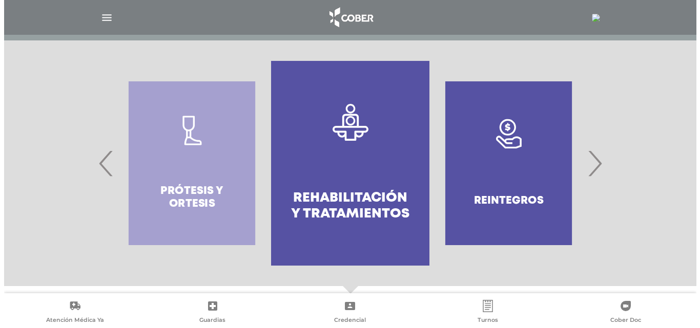
scroll to position [0, 0]
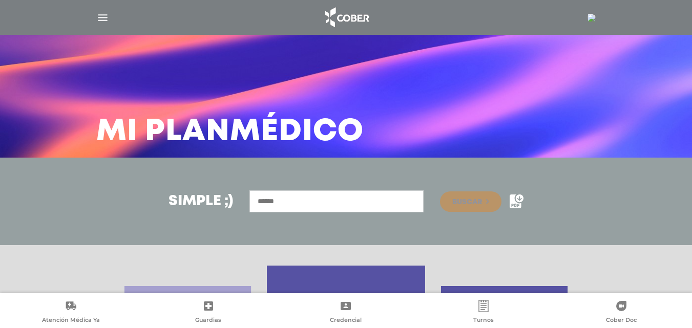
click at [99, 17] on img "button" at bounding box center [102, 17] width 13 height 13
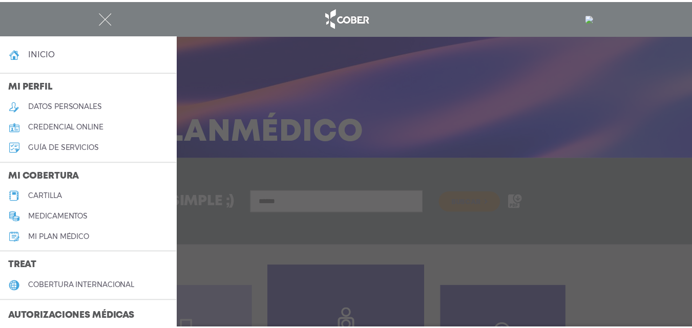
scroll to position [462, 0]
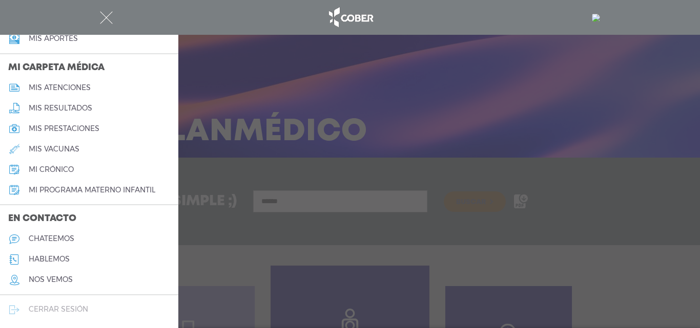
click at [50, 303] on link "cerrar sesión" at bounding box center [89, 310] width 178 height 20
